Goal: Find specific fact: Find specific fact

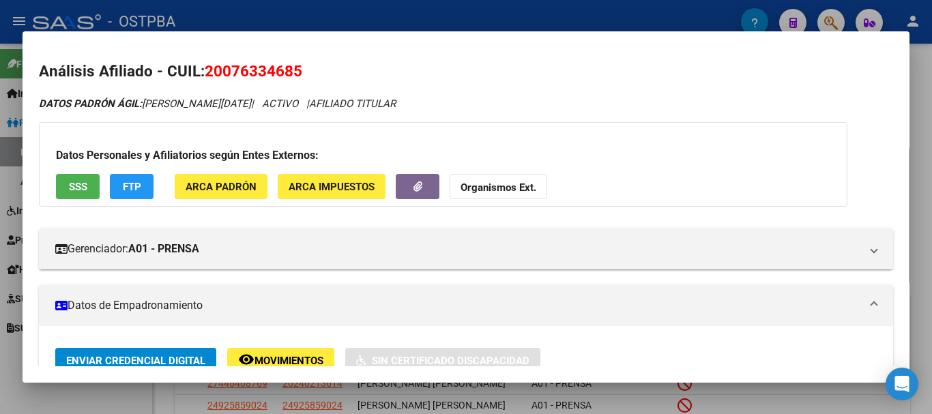
scroll to position [409, 0]
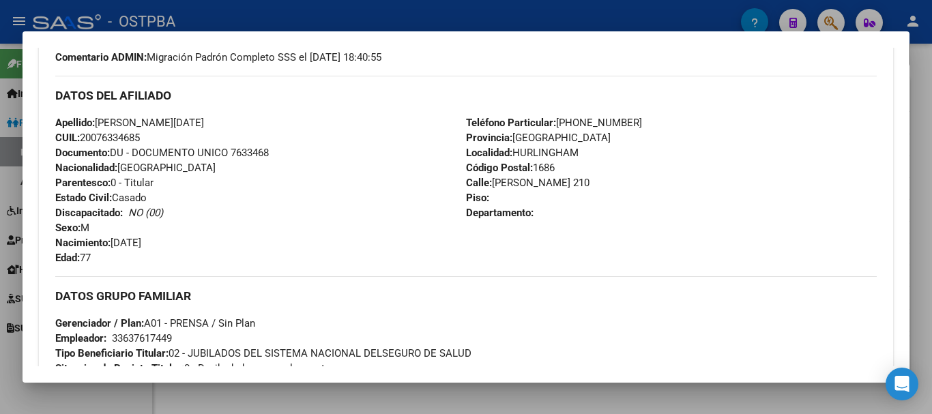
click at [249, 393] on div at bounding box center [466, 207] width 932 height 414
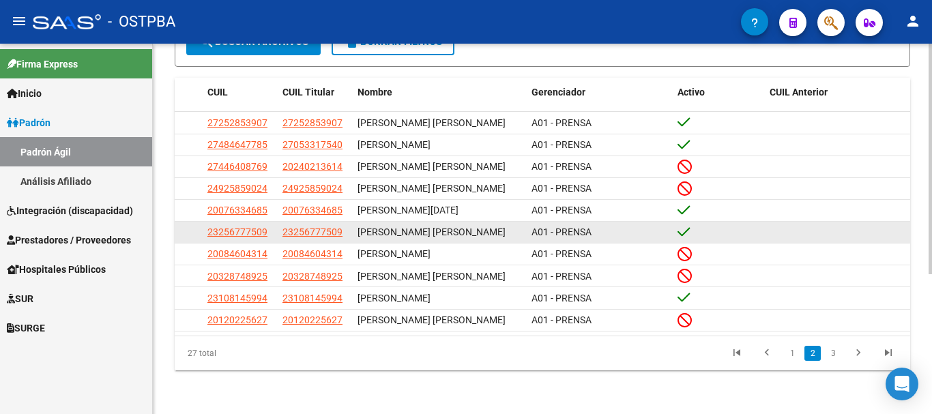
scroll to position [0, 0]
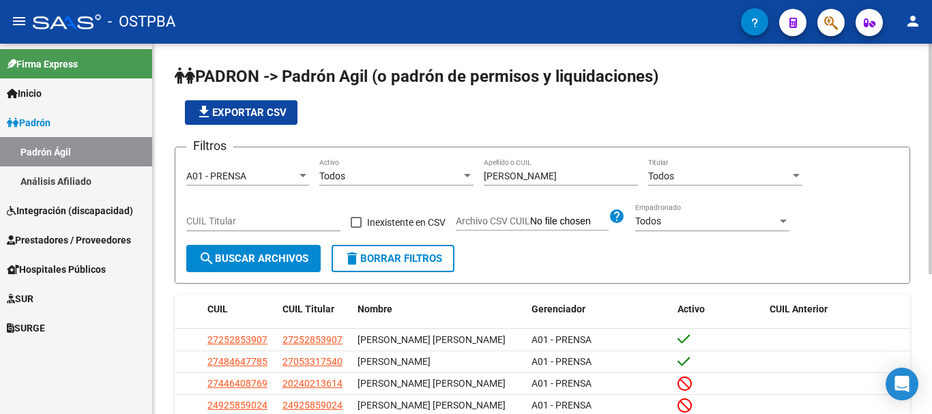
click at [531, 177] on input "[PERSON_NAME]" at bounding box center [560, 176] width 154 height 12
type input "S"
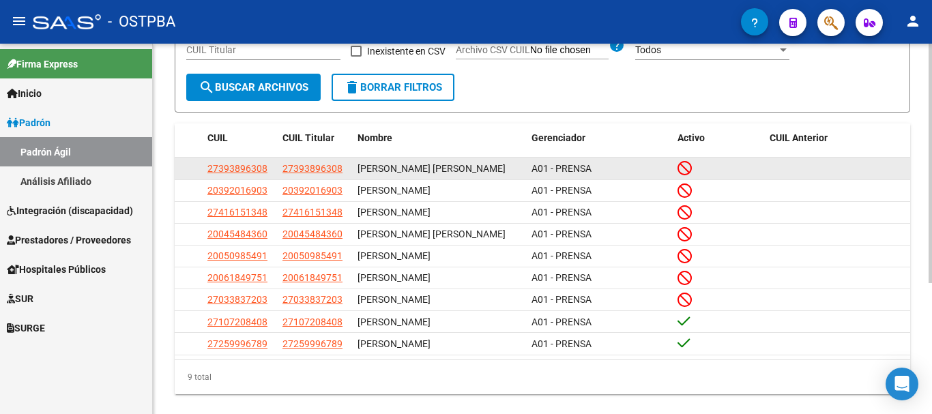
scroll to position [203, 0]
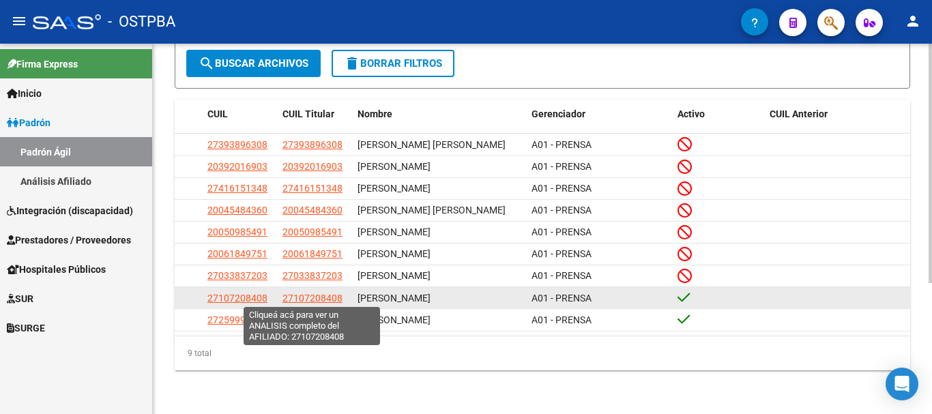
type input "soria"
click at [304, 297] on span "27107208408" at bounding box center [312, 298] width 60 height 11
type textarea "27107208408"
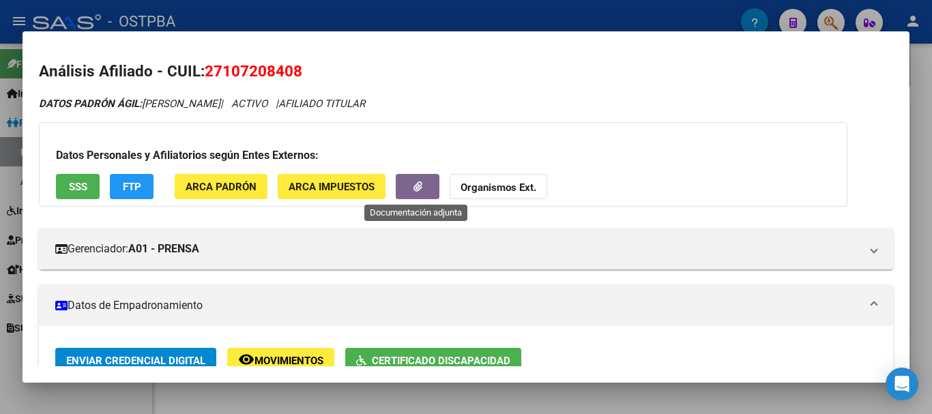
scroll to position [68, 0]
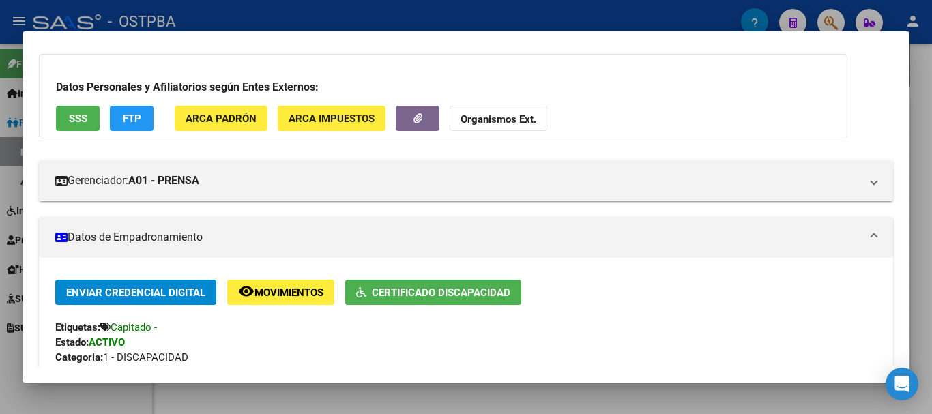
click at [348, 398] on div at bounding box center [466, 207] width 932 height 414
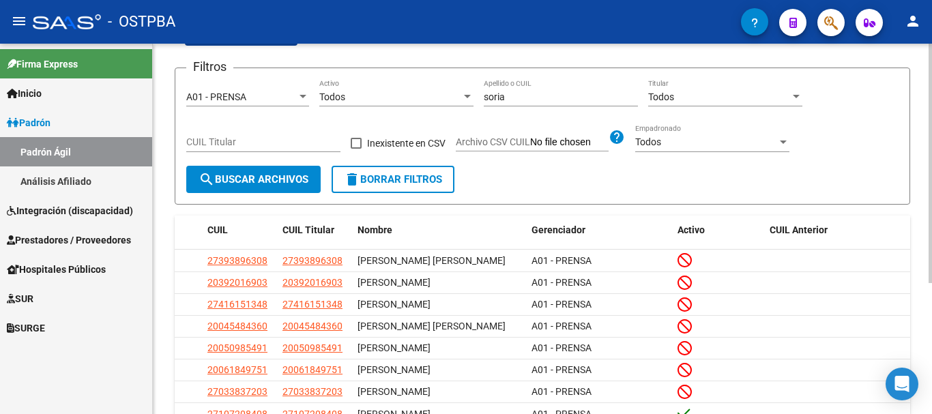
scroll to position [66, 0]
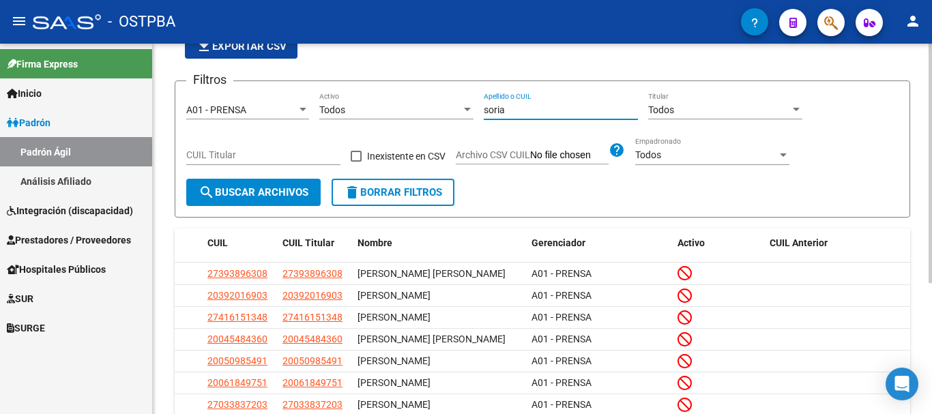
click at [530, 110] on input "soria" at bounding box center [560, 110] width 154 height 12
type input "s"
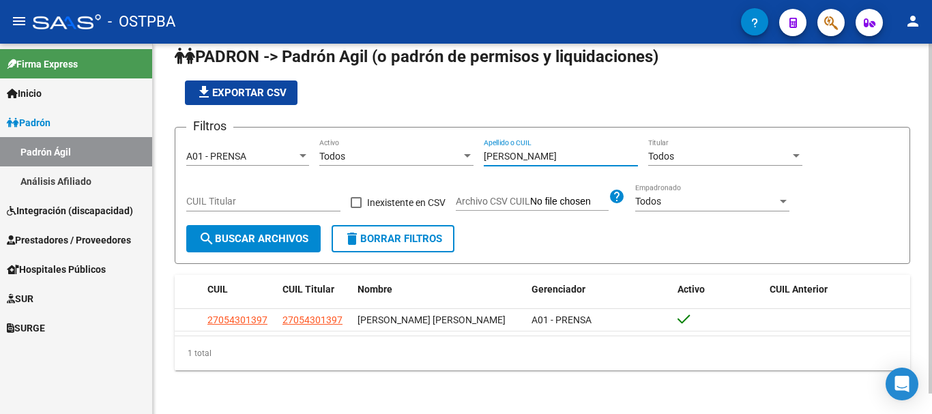
scroll to position [22, 0]
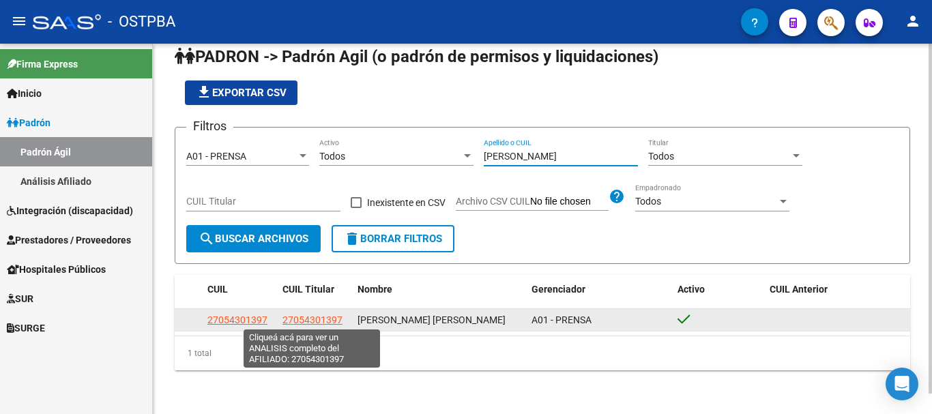
type input "[PERSON_NAME]"
click at [299, 320] on span "27054301397" at bounding box center [312, 319] width 60 height 11
type textarea "27054301397"
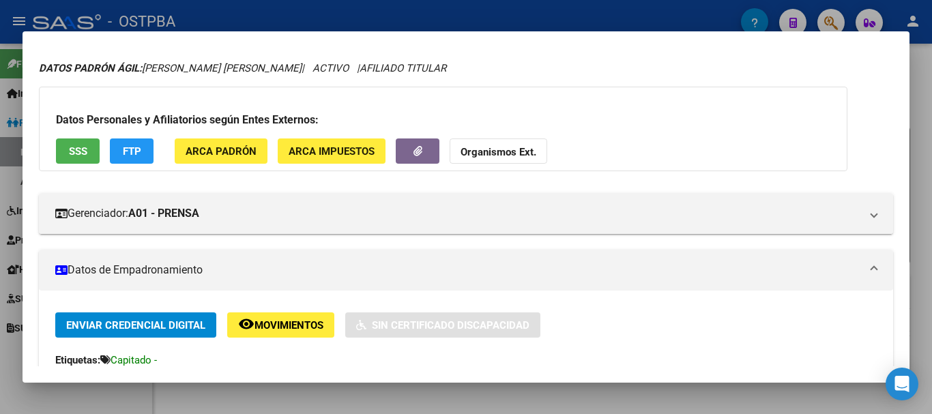
scroll to position [68, 0]
